Goal: Task Accomplishment & Management: Manage account settings

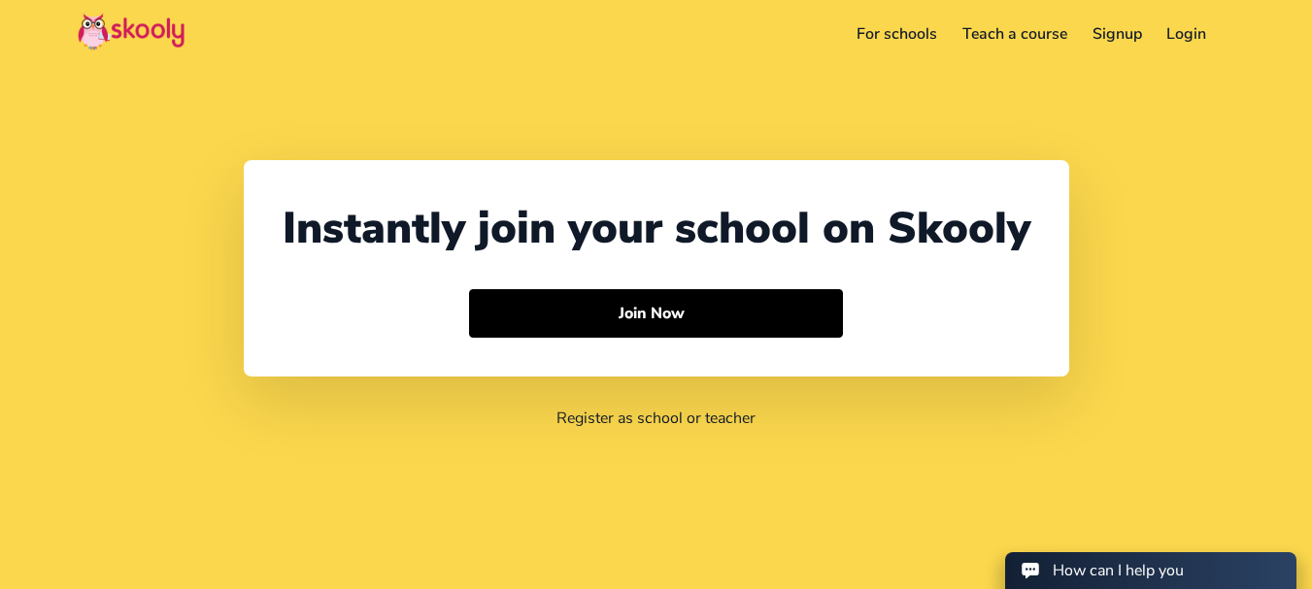
select select "91"
select select "[GEOGRAPHIC_DATA]"
select select "[GEOGRAPHIC_DATA]/[GEOGRAPHIC_DATA]"
click at [1176, 30] on link "Login" at bounding box center [1159, 33] width 65 height 31
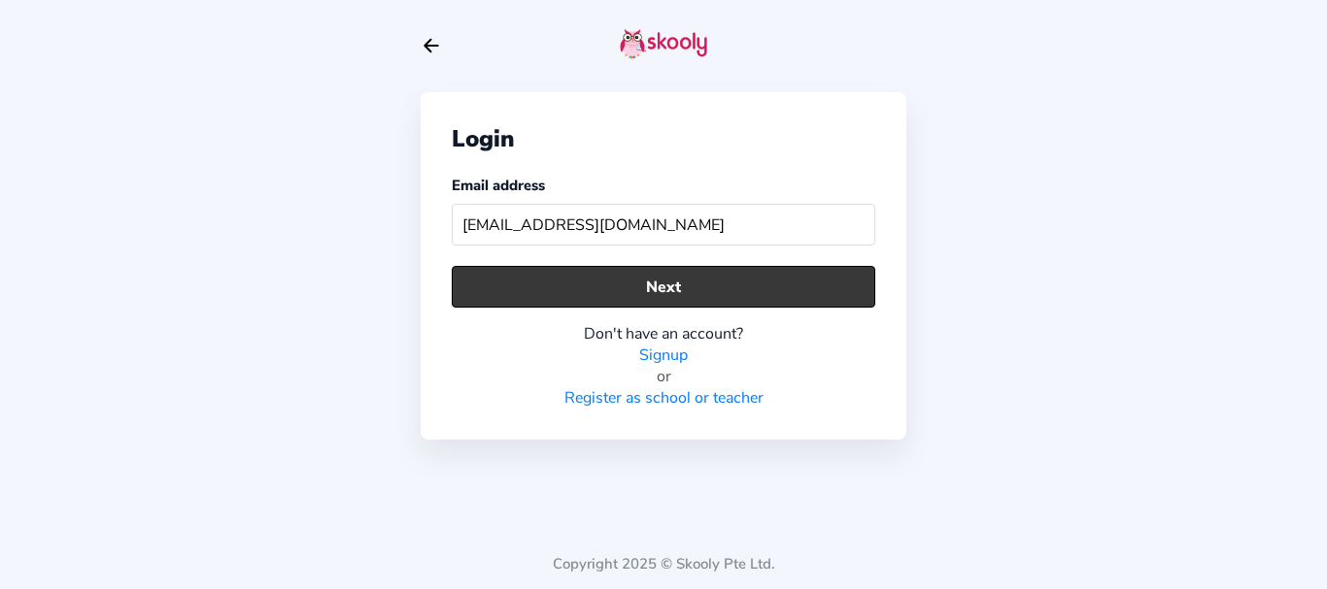
click at [642, 307] on button "Next" at bounding box center [663, 287] width 423 height 42
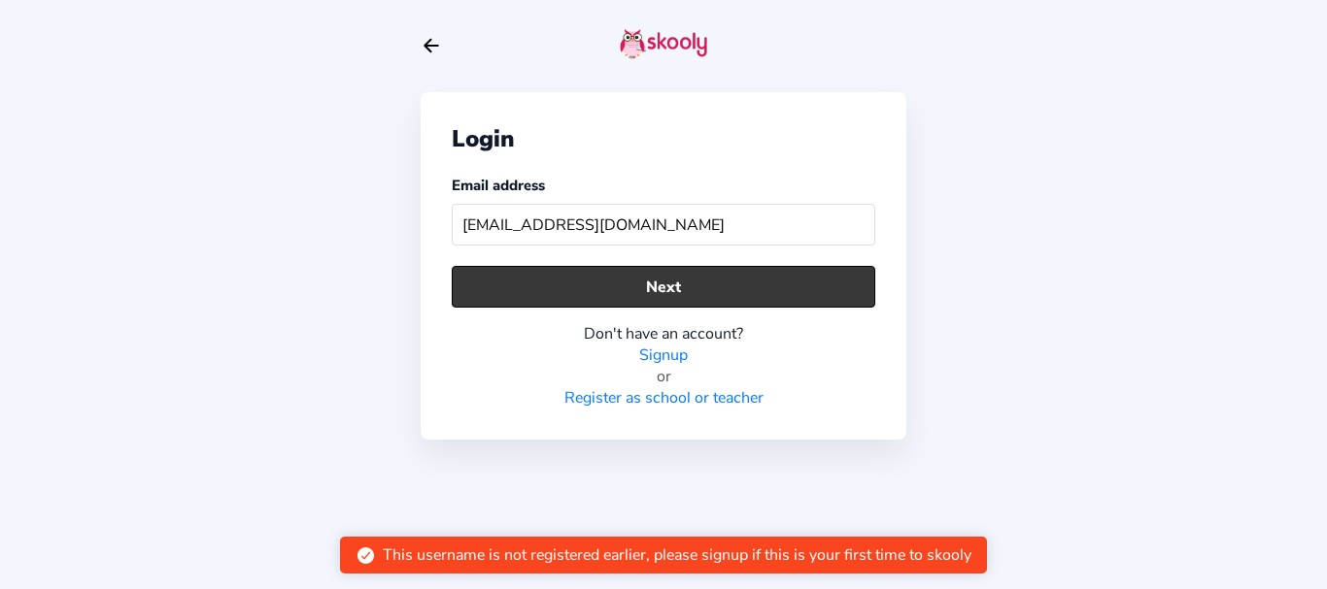
click at [623, 285] on button "Next" at bounding box center [663, 287] width 423 height 42
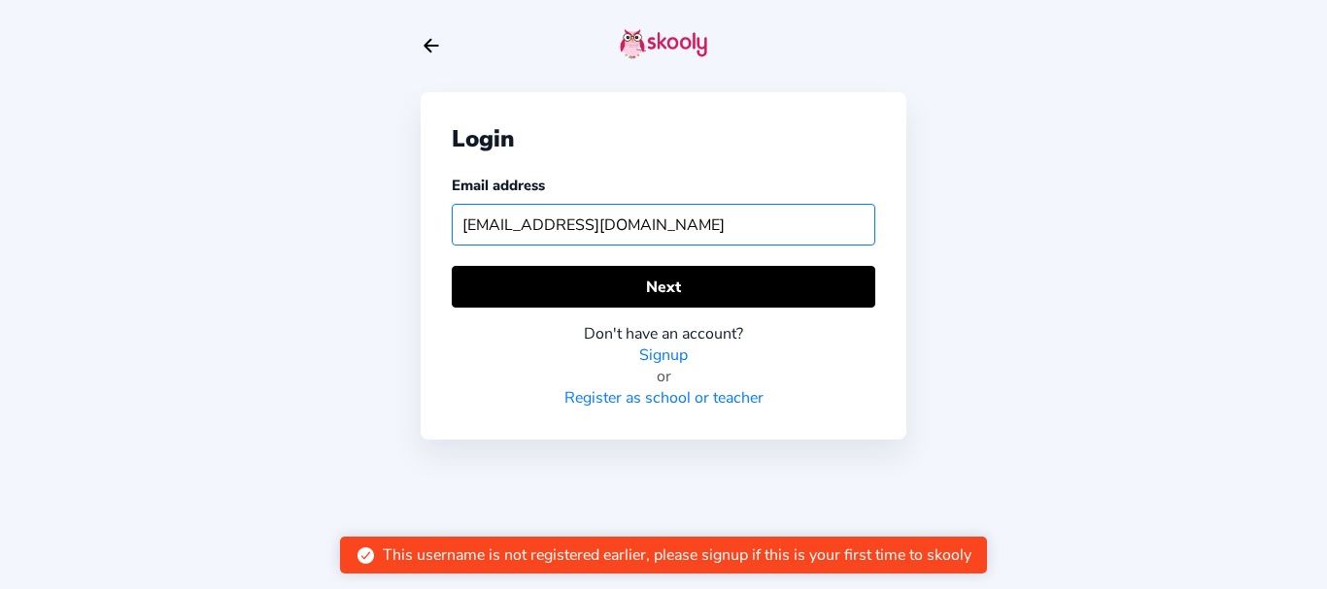
click at [574, 215] on input "[EMAIL_ADDRESS][DOMAIN_NAME]" at bounding box center [663, 225] width 423 height 42
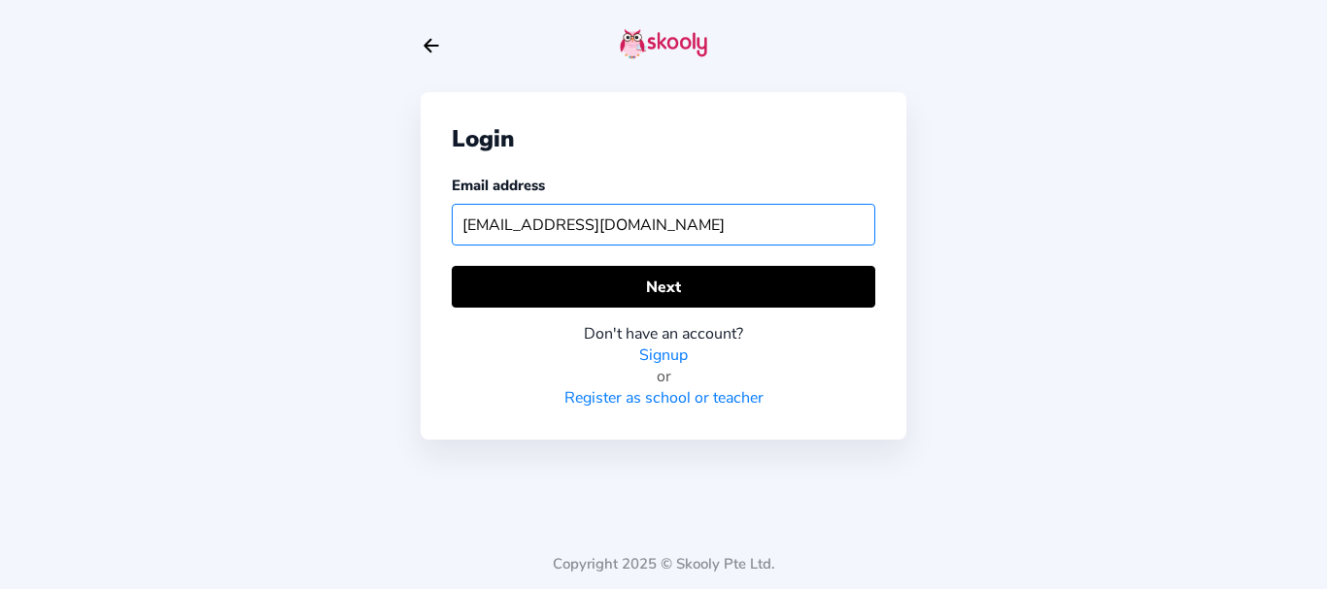
type input "[EMAIL_ADDRESS][DOMAIN_NAME]"
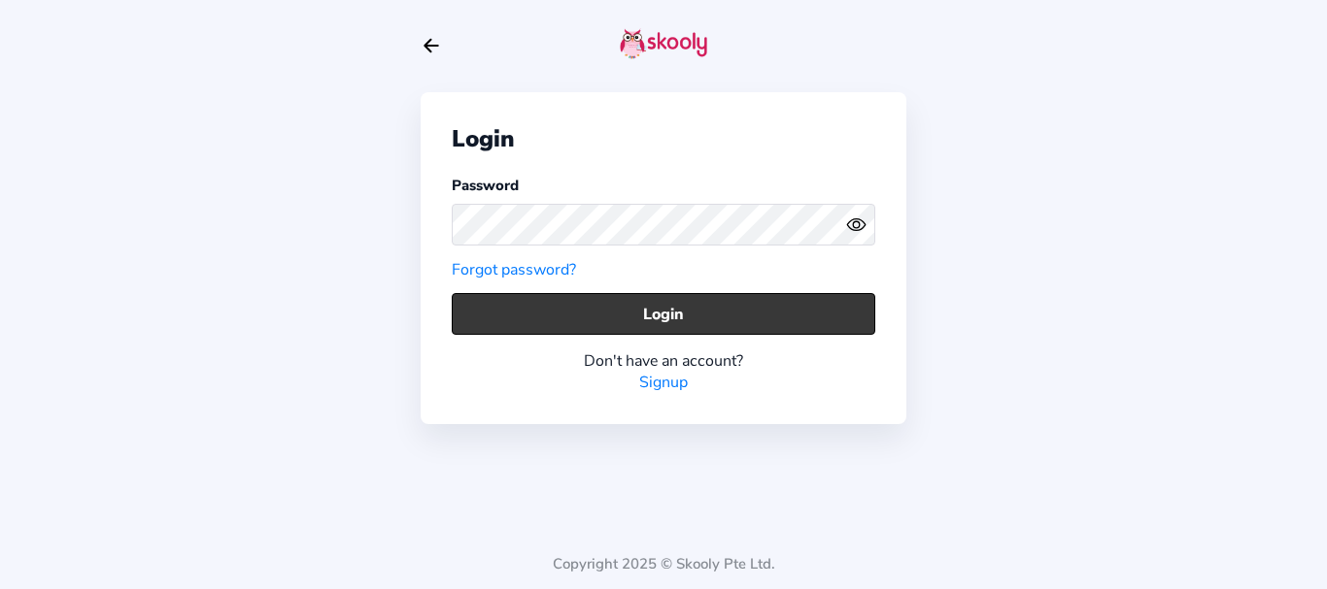
click at [513, 316] on button "Login" at bounding box center [663, 314] width 423 height 42
